Goal: Check status

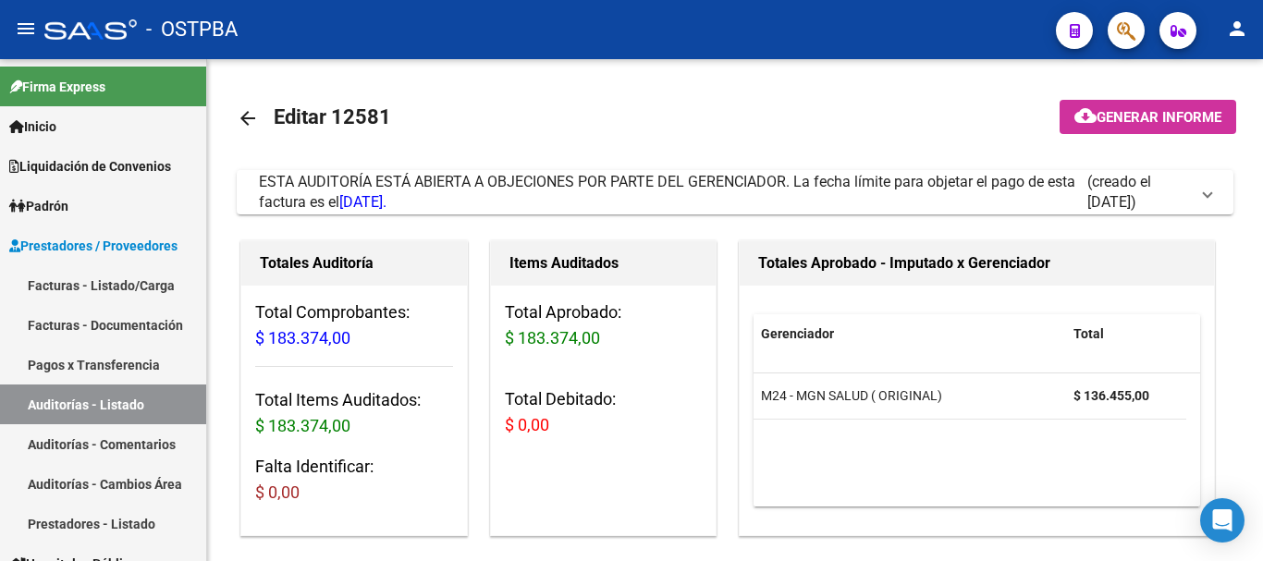
scroll to position [0, 755]
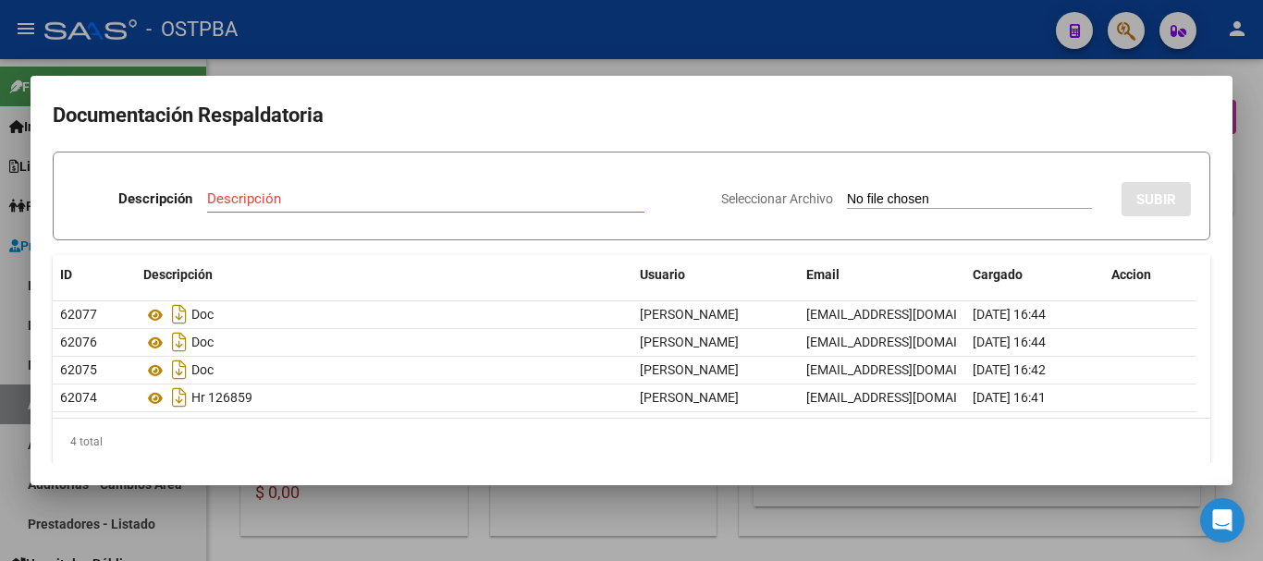
scroll to position [0, 790]
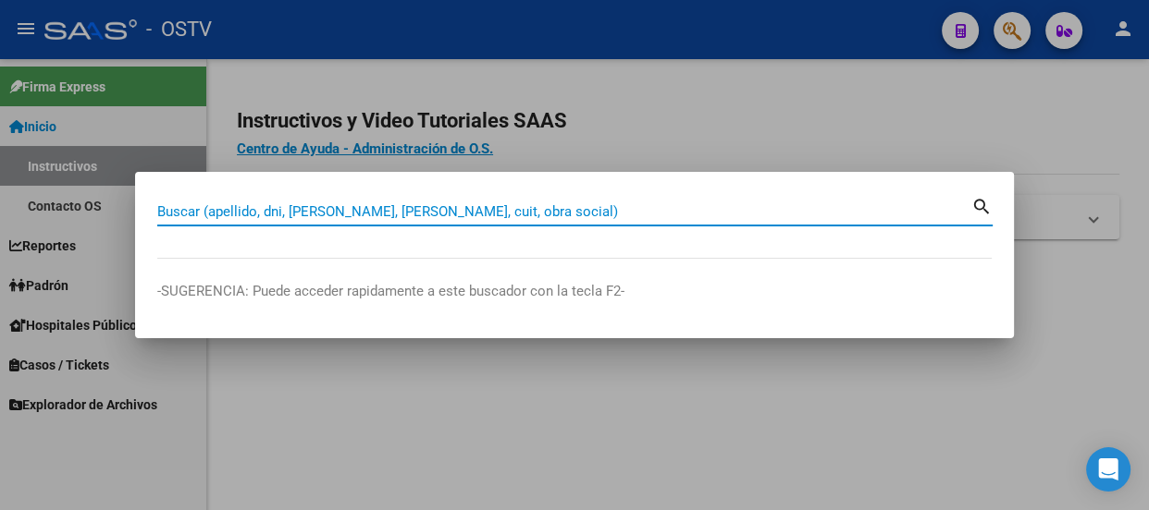
paste input "27-41449233-4"
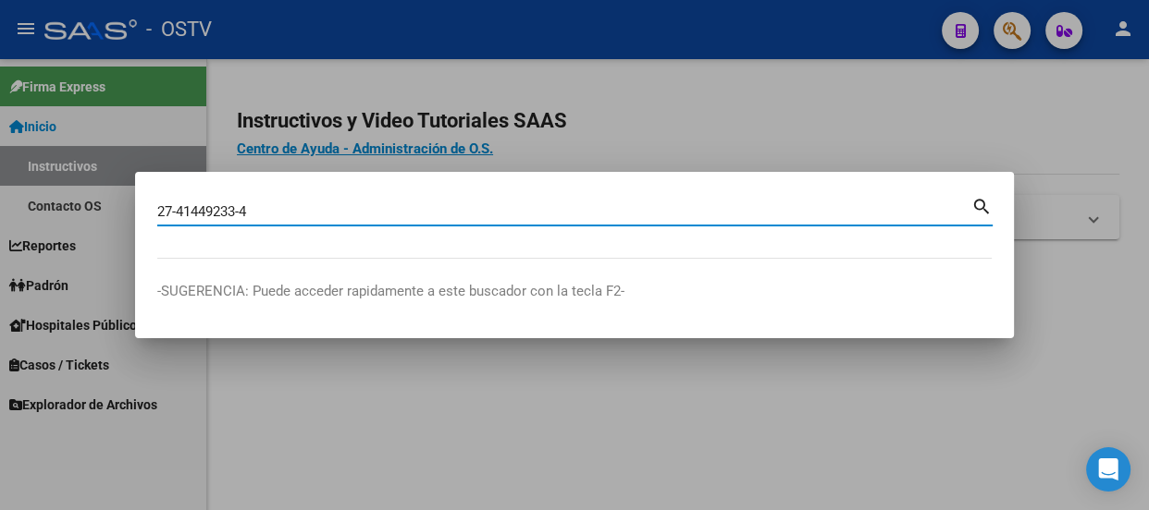
type input "27414492334"
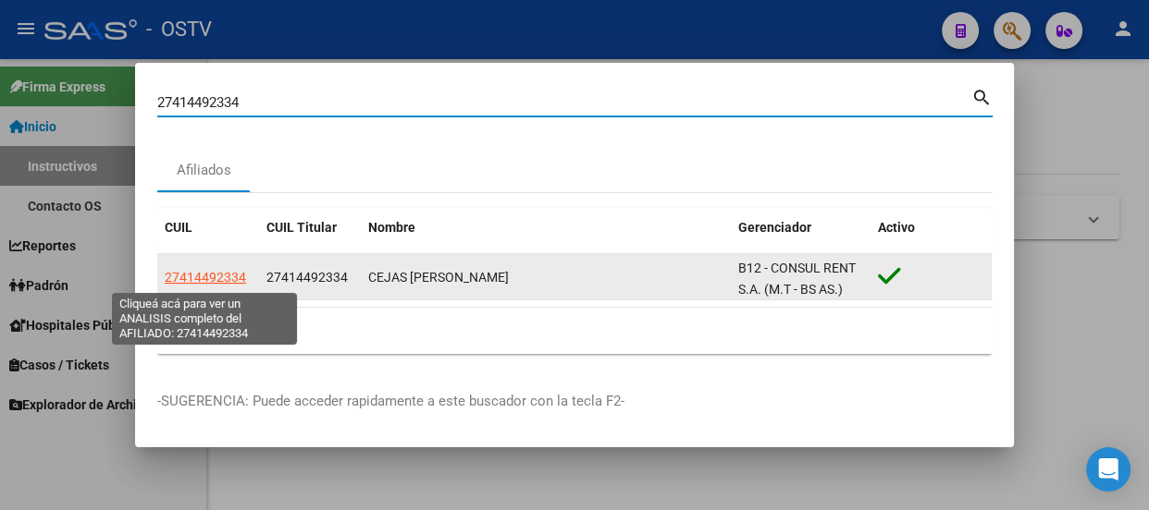
click at [215, 275] on span "27414492334" at bounding box center [205, 277] width 81 height 15
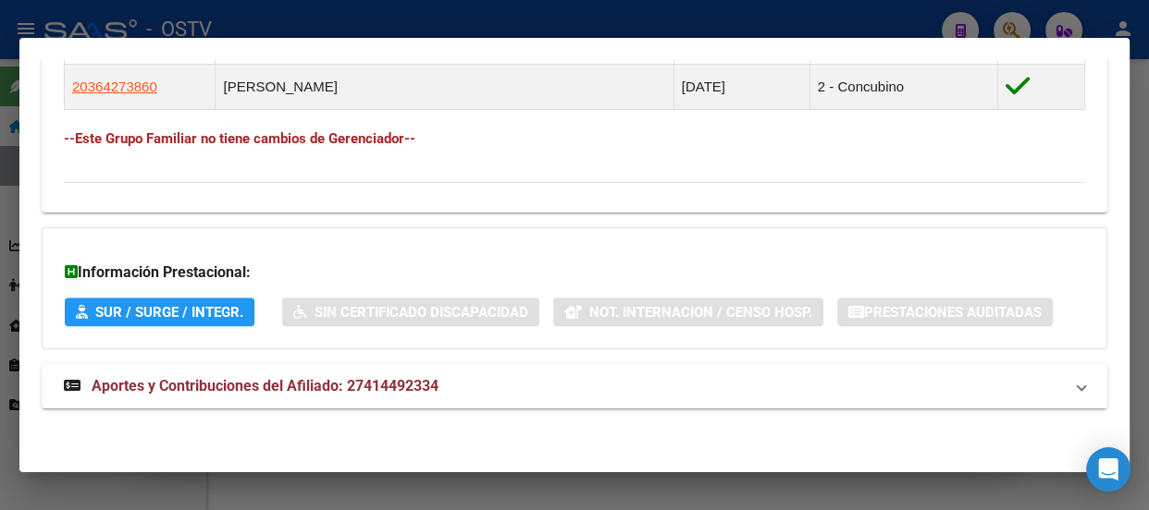
click at [424, 374] on mat-expansion-panel-header "Aportes y Contribuciones del Afiliado: 27414492334" at bounding box center [574, 386] width 1065 height 44
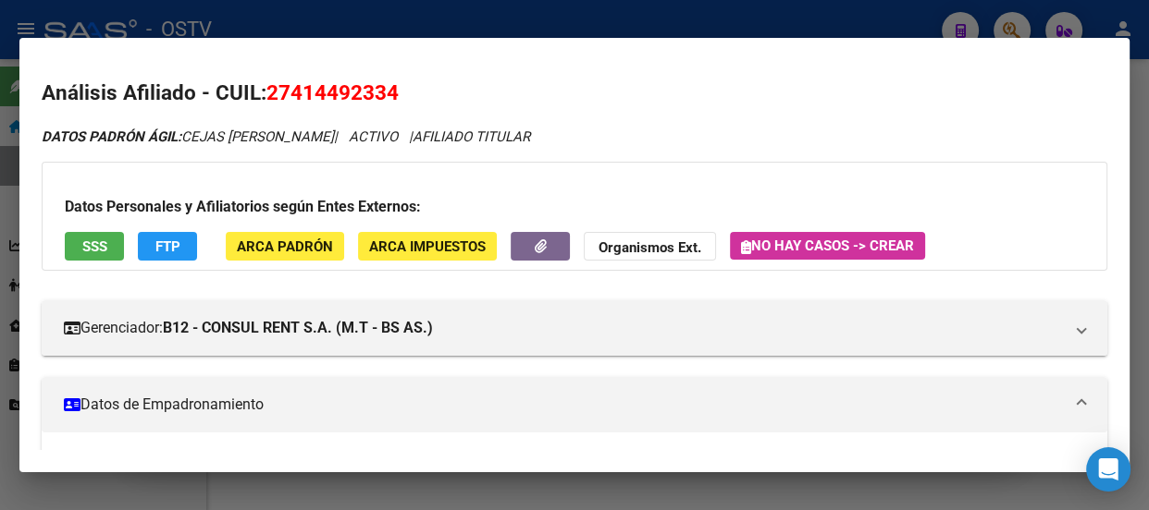
click at [402, 29] on div at bounding box center [574, 255] width 1149 height 510
